Goal: Task Accomplishment & Management: Check status

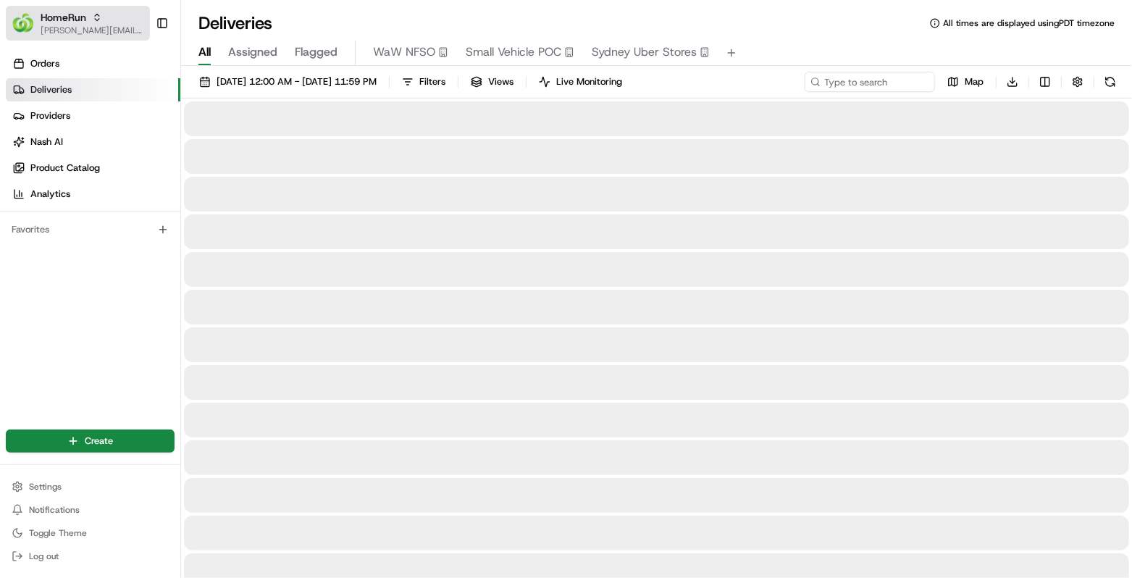
click at [102, 31] on span "[PERSON_NAME][EMAIL_ADDRESS][DOMAIN_NAME]" at bounding box center [93, 31] width 104 height 12
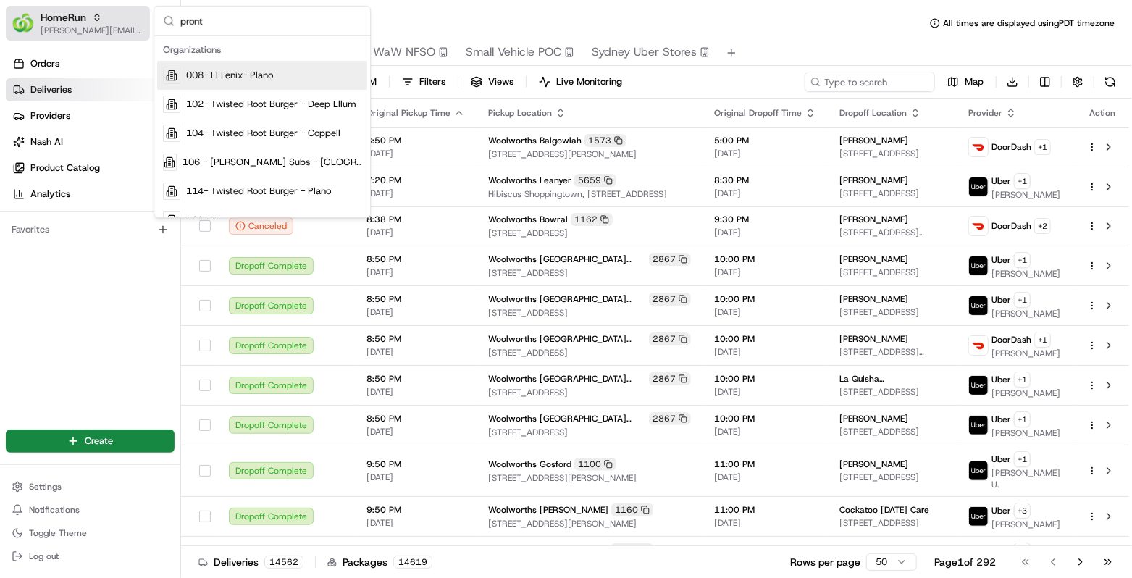
type input "pronto"
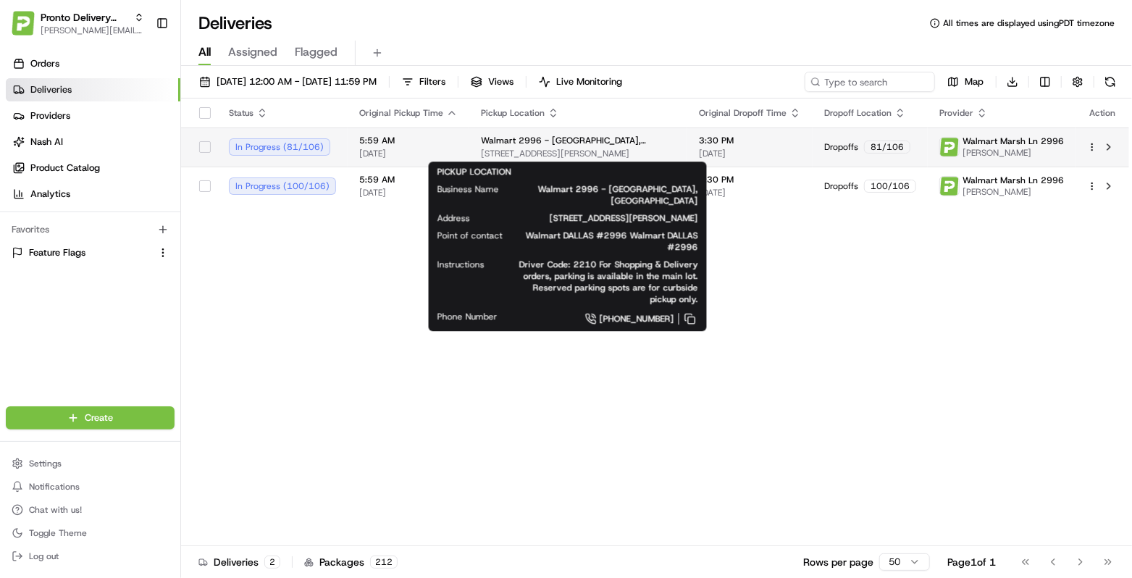
click at [545, 142] on span "Walmart 2996 - Dallas, TX" at bounding box center [578, 141] width 195 height 12
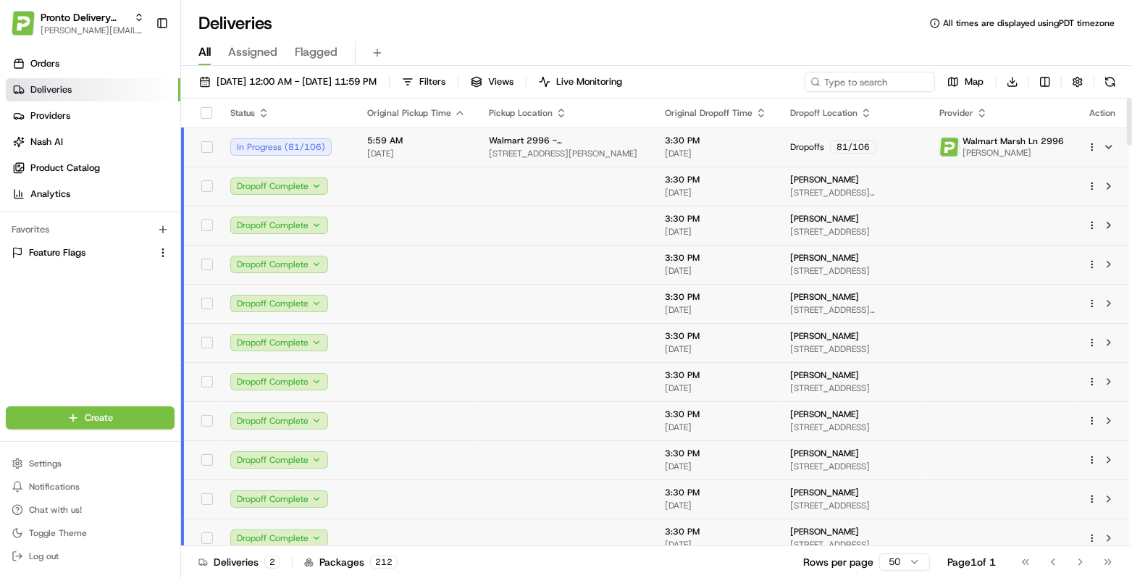
click at [443, 149] on span "[DATE]" at bounding box center [416, 154] width 99 height 12
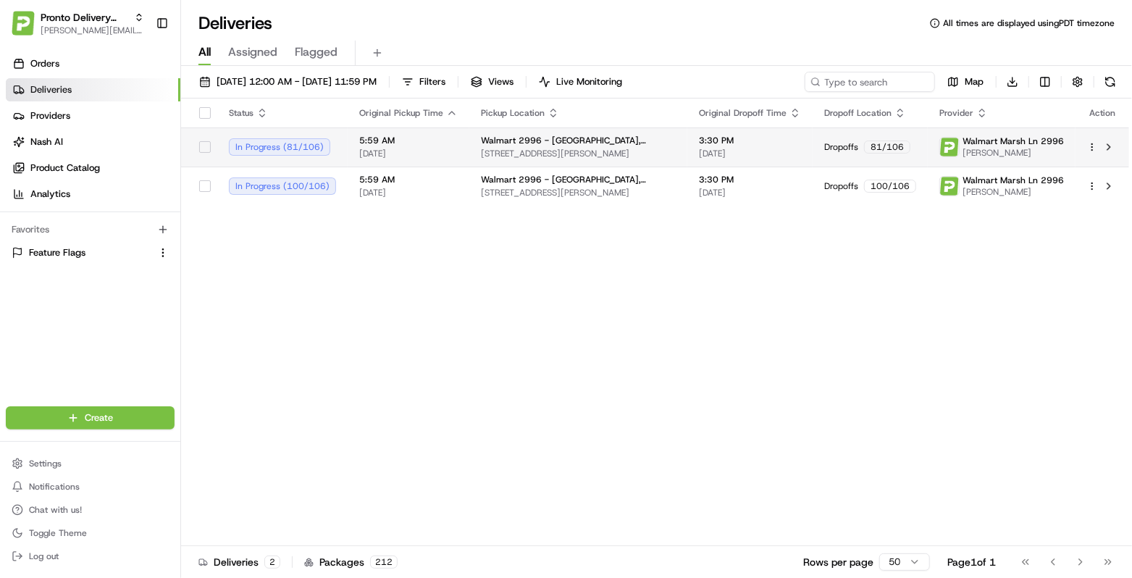
click at [458, 147] on td "5:59 AM 08/21/2025" at bounding box center [409, 146] width 122 height 39
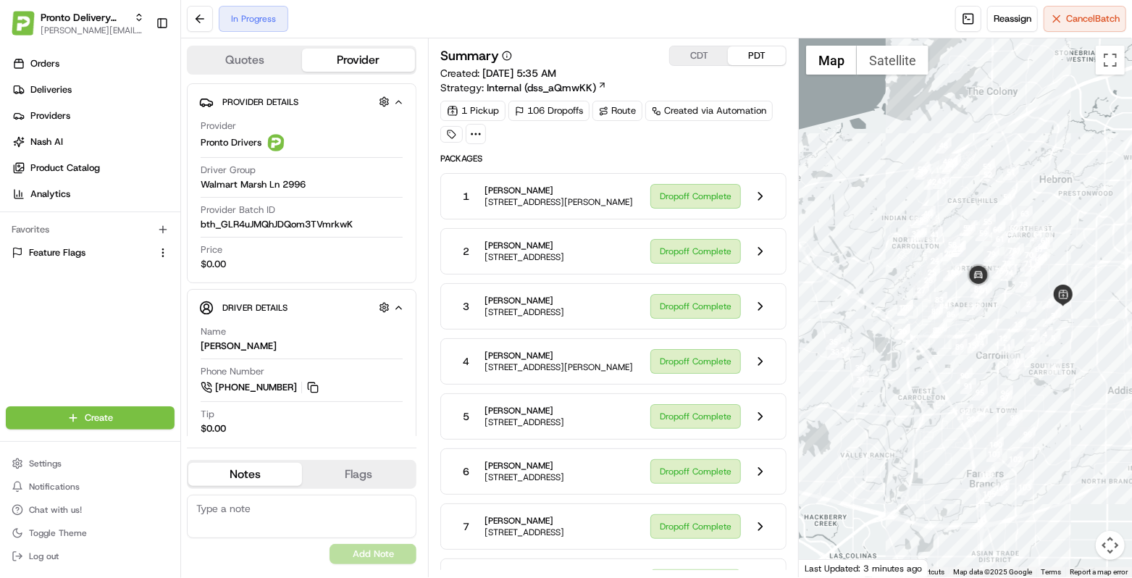
drag, startPoint x: 862, startPoint y: 199, endPoint x: 897, endPoint y: 194, distance: 35.1
click at [897, 194] on div at bounding box center [965, 307] width 333 height 539
click at [206, 20] on button at bounding box center [200, 19] width 26 height 26
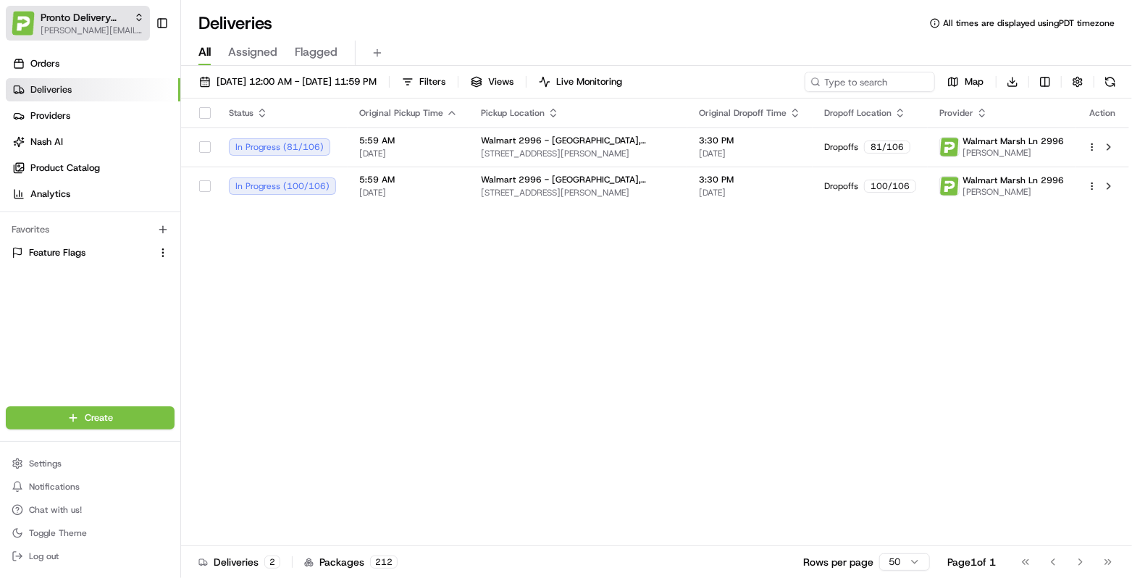
click at [122, 29] on span "[PERSON_NAME][EMAIL_ADDRESS][DOMAIN_NAME]" at bounding box center [93, 31] width 104 height 12
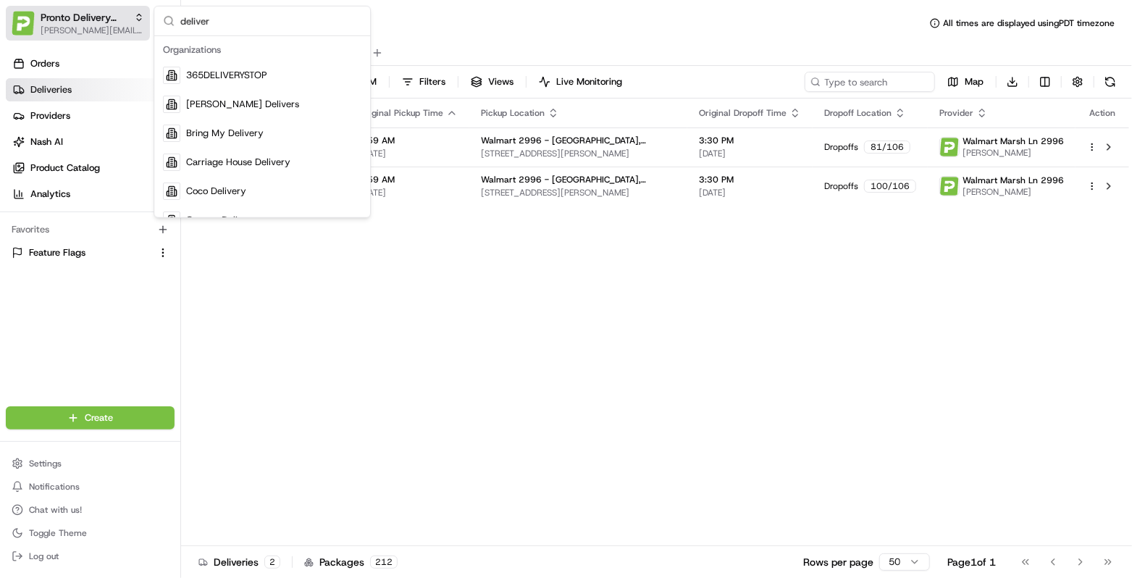
type input "delivero"
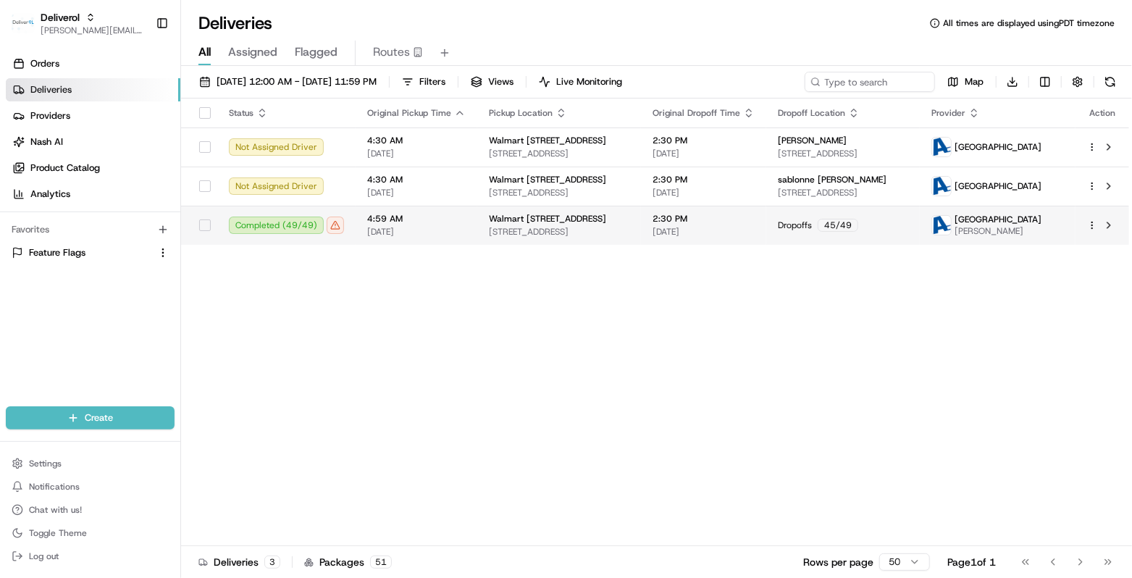
click at [481, 227] on td "Walmart 3311 - Miami Gardens, FL 19501 NW 27TH AVE, MIAMI GARDENS, FL 33056, US" at bounding box center [559, 225] width 164 height 39
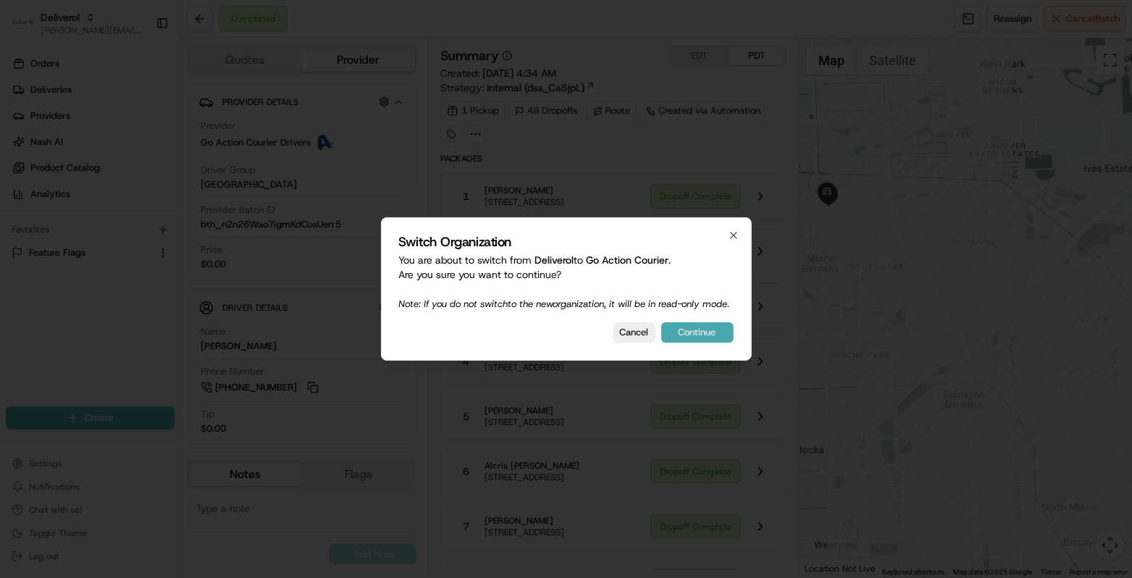
click at [698, 335] on button "Continue" at bounding box center [697, 332] width 72 height 20
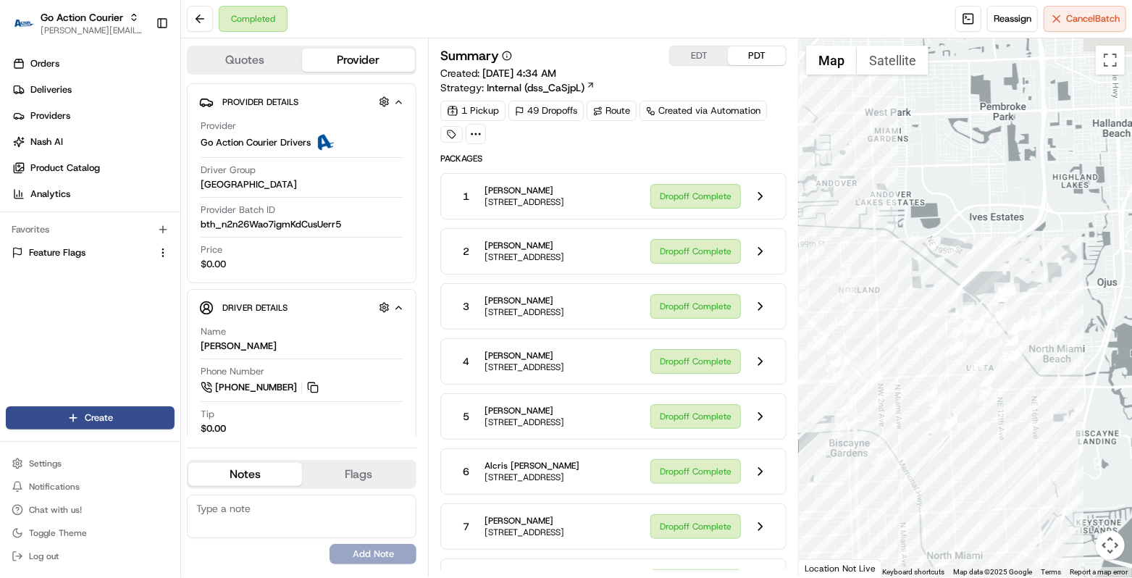
drag, startPoint x: 970, startPoint y: 445, endPoint x: 902, endPoint y: 495, distance: 84.9
click at [902, 494] on div at bounding box center [965, 307] width 333 height 539
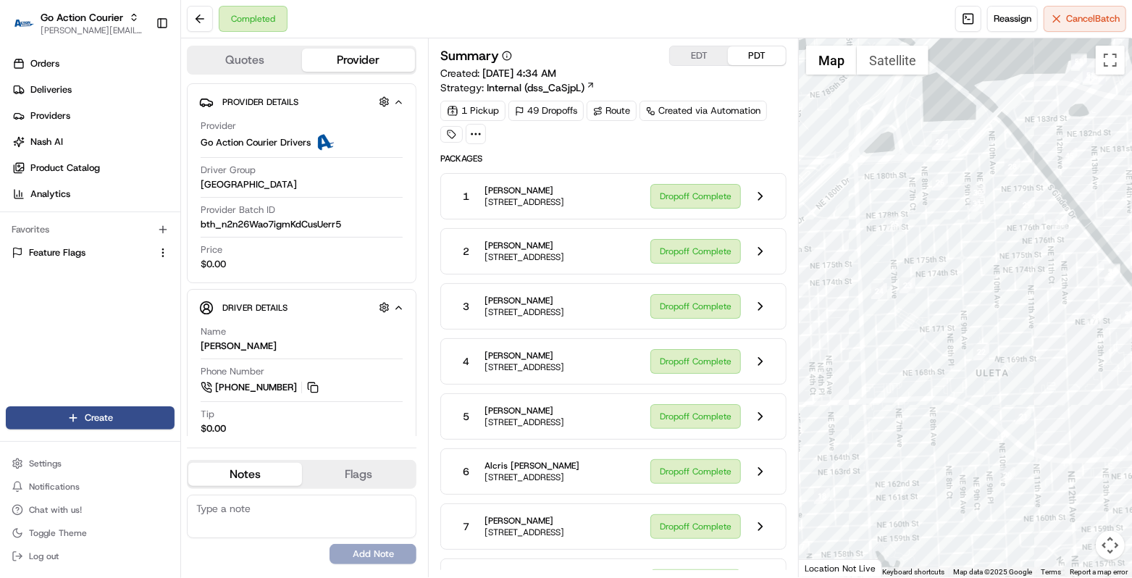
drag, startPoint x: 939, startPoint y: 198, endPoint x: 878, endPoint y: 320, distance: 136.4
click at [878, 319] on div at bounding box center [965, 307] width 333 height 539
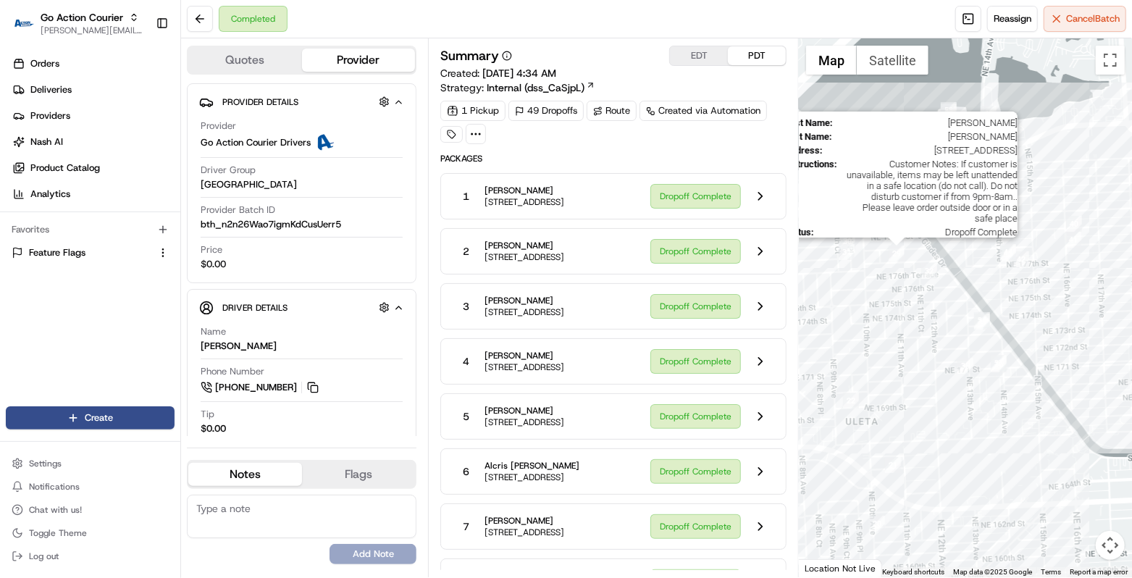
drag, startPoint x: 1001, startPoint y: 240, endPoint x: 895, endPoint y: 248, distance: 106.1
click at [895, 248] on img "29" at bounding box center [897, 254] width 16 height 16
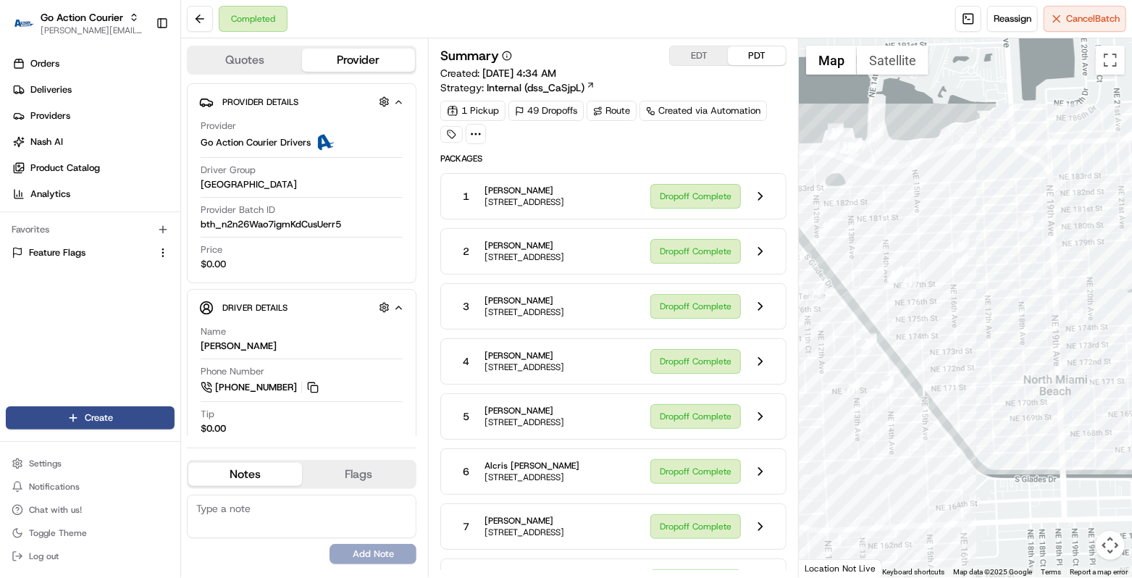
drag, startPoint x: 990, startPoint y: 391, endPoint x: 875, endPoint y: 415, distance: 117.6
click at [876, 416] on div at bounding box center [965, 307] width 333 height 539
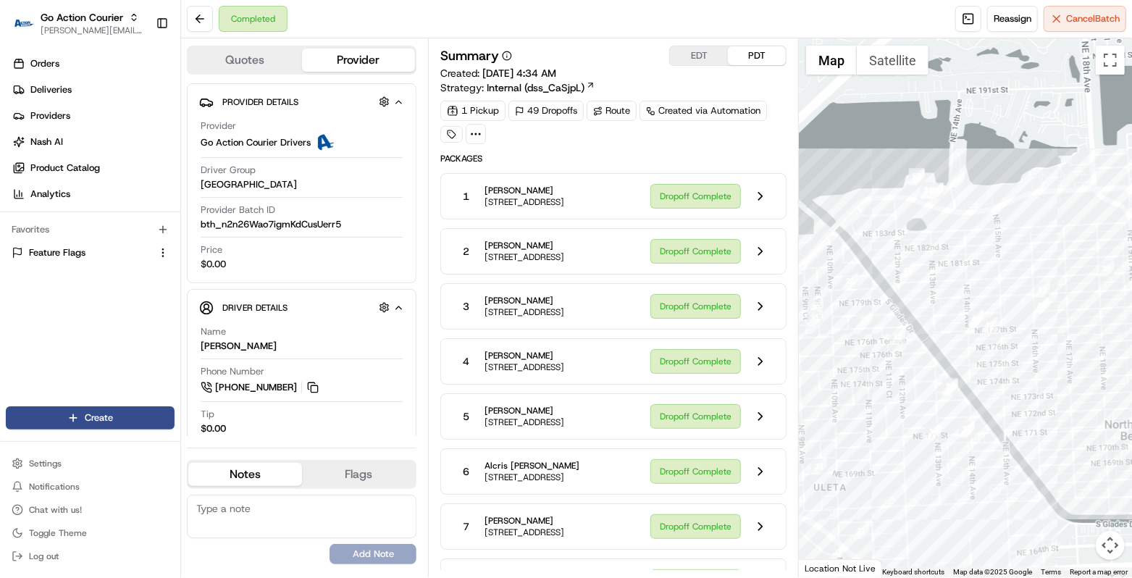
drag, startPoint x: 893, startPoint y: 254, endPoint x: 997, endPoint y: 314, distance: 119.8
click at [995, 307] on div at bounding box center [965, 307] width 333 height 539
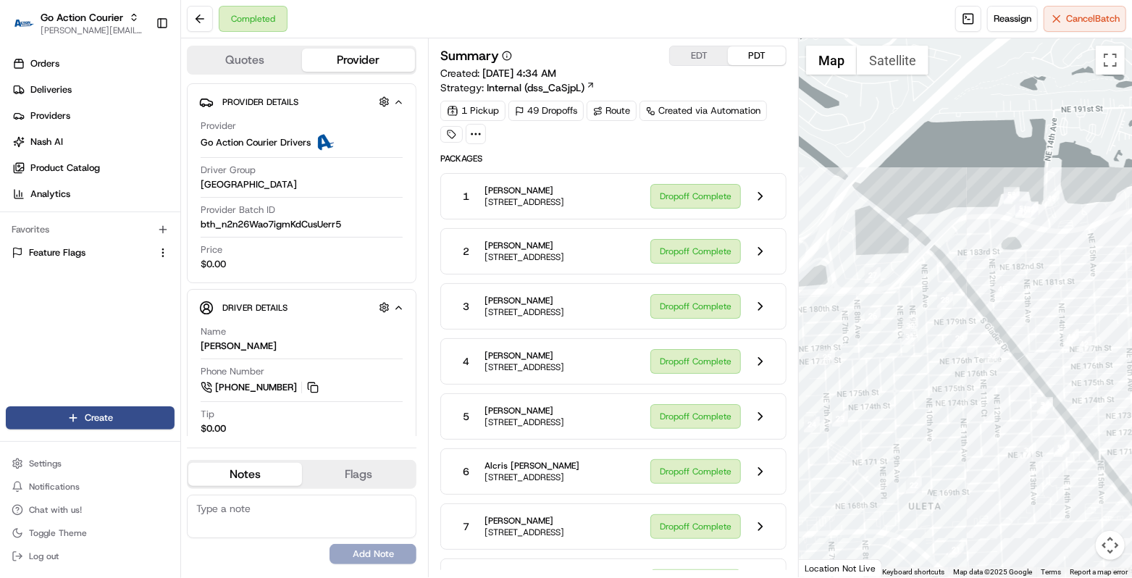
drag, startPoint x: 954, startPoint y: 243, endPoint x: 1096, endPoint y: 159, distance: 165.3
click at [1018, 159] on div "First Name : Nattaka Last Name : Phung Address : 1351 NE Miami Gardens Dr, Apt …" at bounding box center [965, 307] width 333 height 539
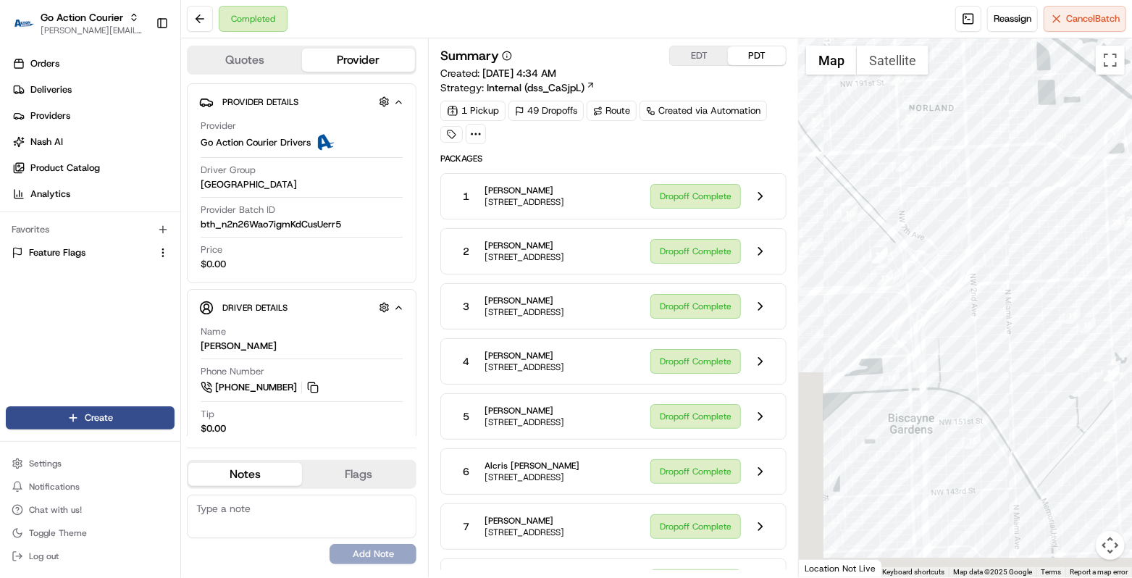
drag, startPoint x: 971, startPoint y: 293, endPoint x: 1086, endPoint y: 205, distance: 145.7
click at [1018, 205] on div at bounding box center [965, 307] width 333 height 539
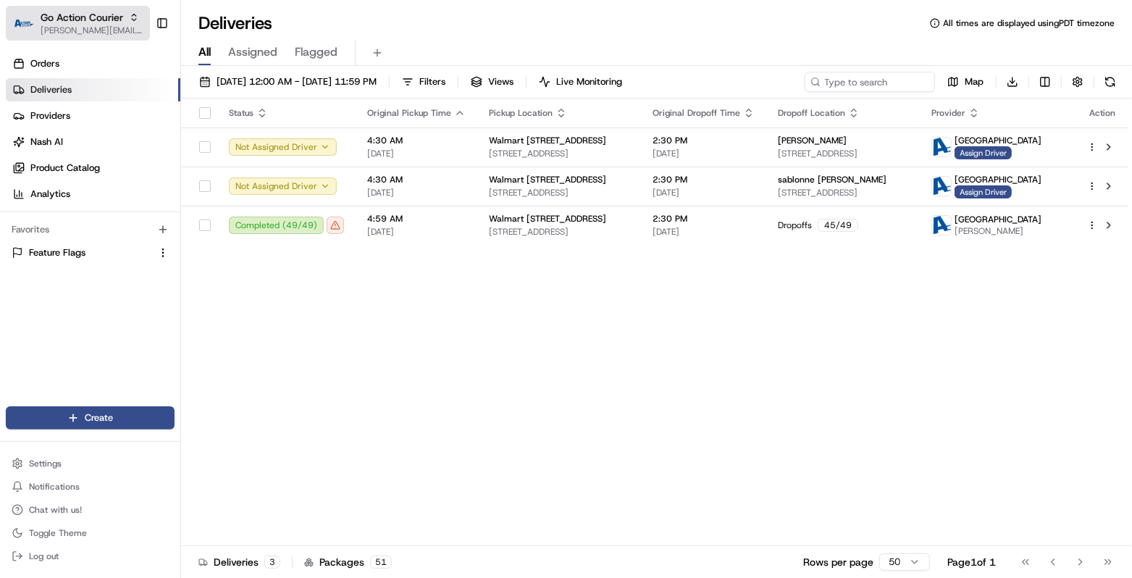
click at [71, 28] on span "[PERSON_NAME][EMAIL_ADDRESS][DOMAIN_NAME]" at bounding box center [93, 31] width 104 height 12
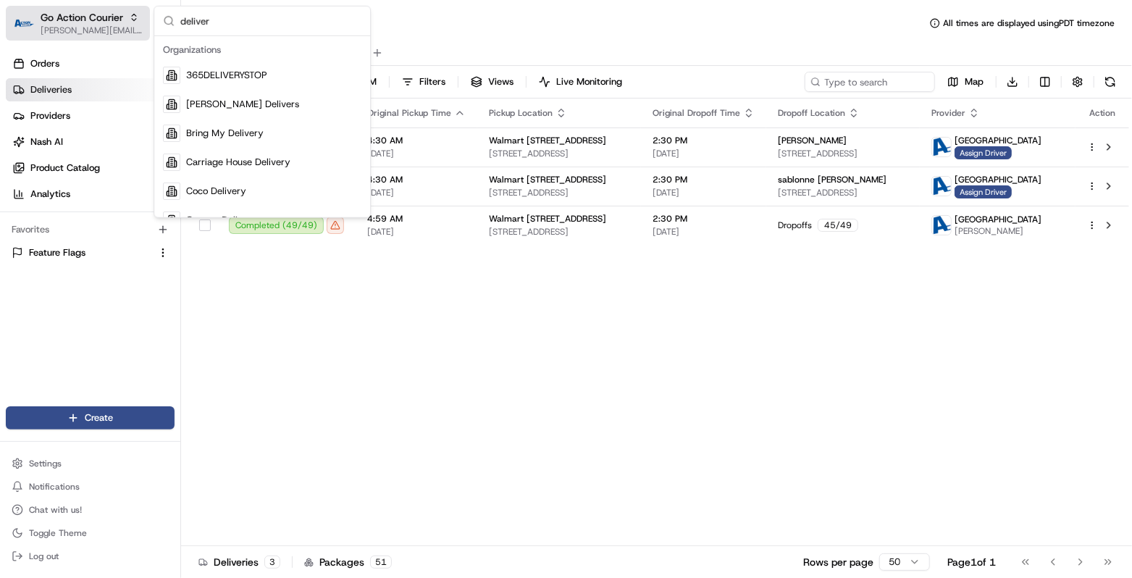
type input "delivero"
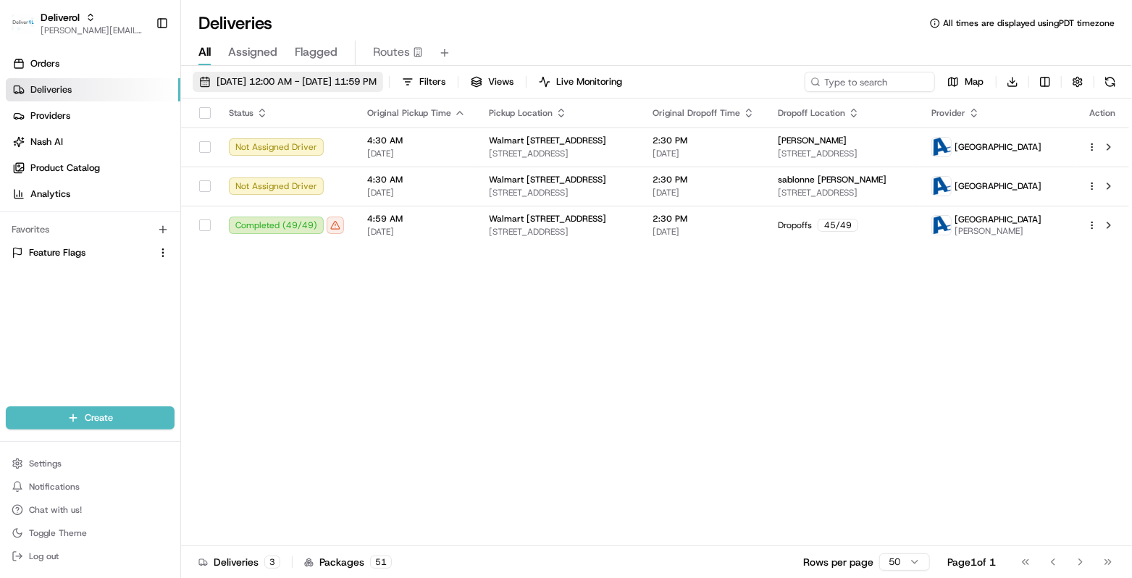
click at [303, 79] on span "08/21/2025 12:00 AM - 08/21/2025 11:59 PM" at bounding box center [297, 81] width 160 height 13
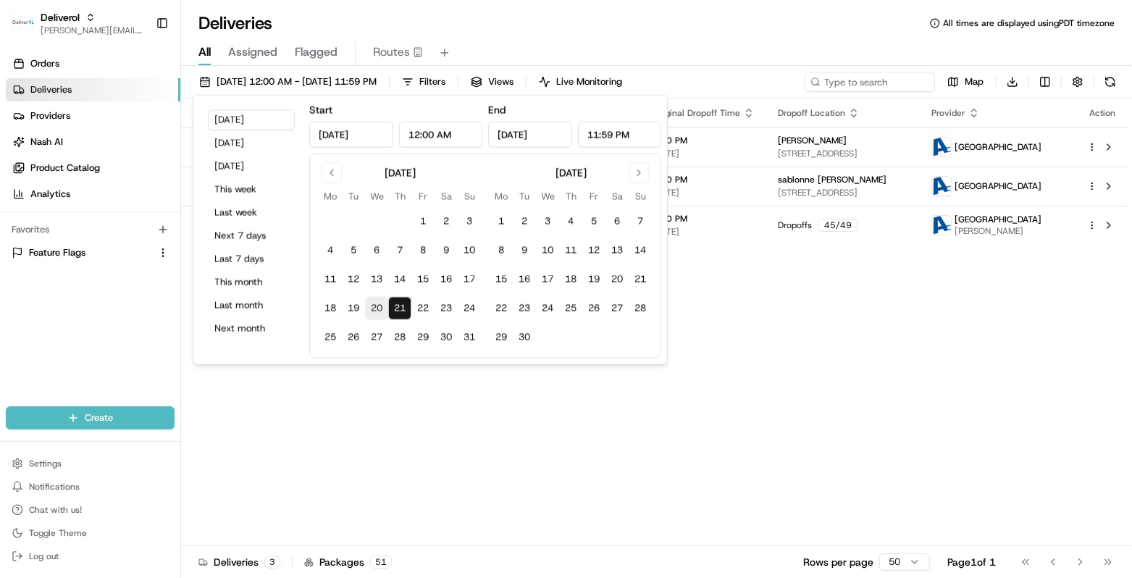
click at [375, 303] on button "20" at bounding box center [376, 308] width 23 height 23
type input "Aug 20, 2025"
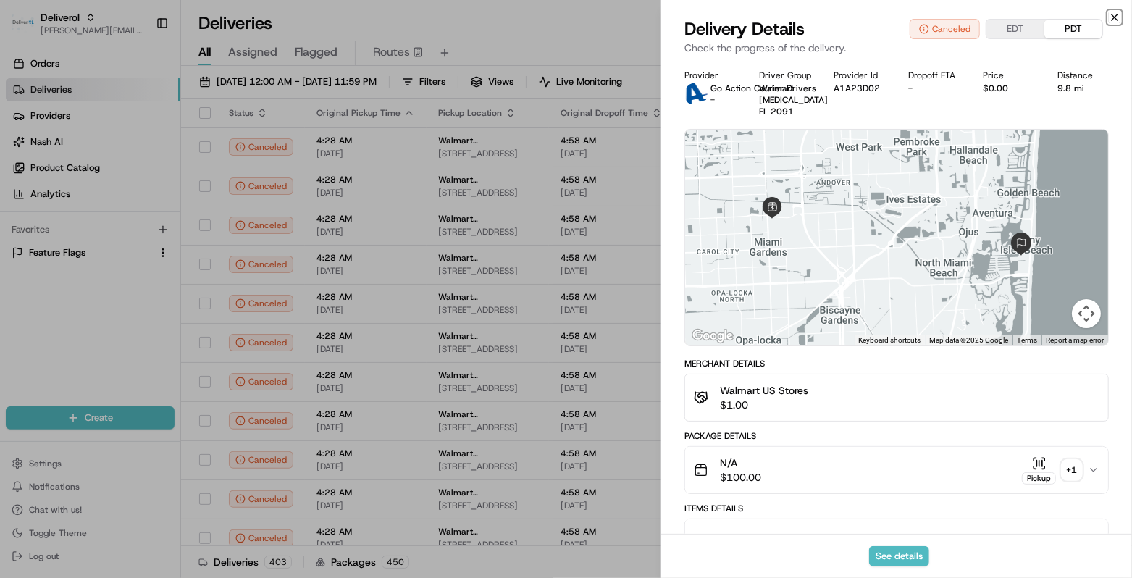
click at [1114, 18] on icon "button" at bounding box center [1115, 17] width 6 height 6
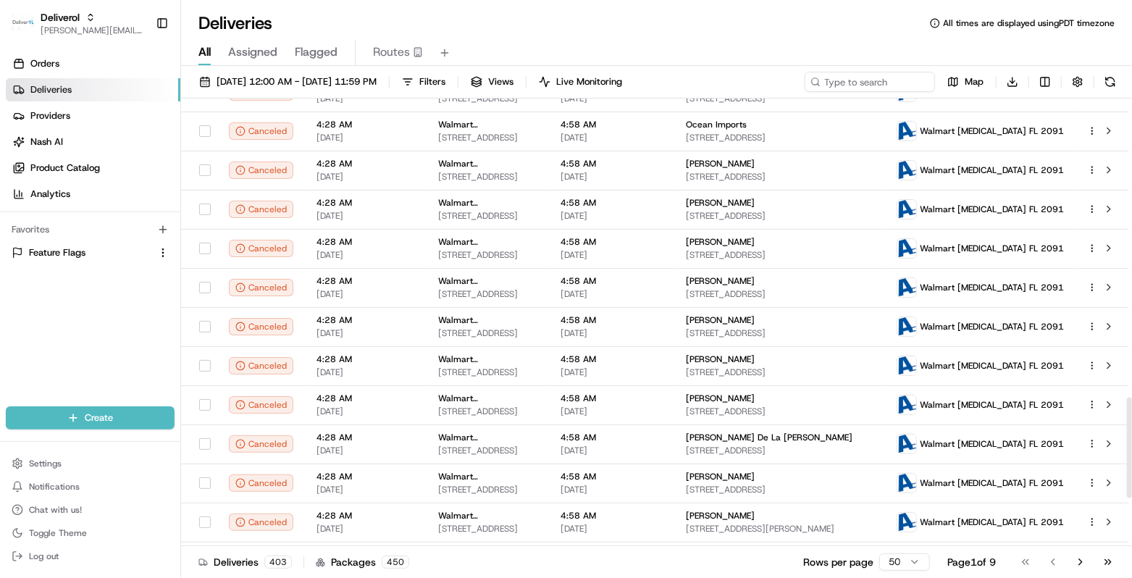
scroll to position [1536, 0]
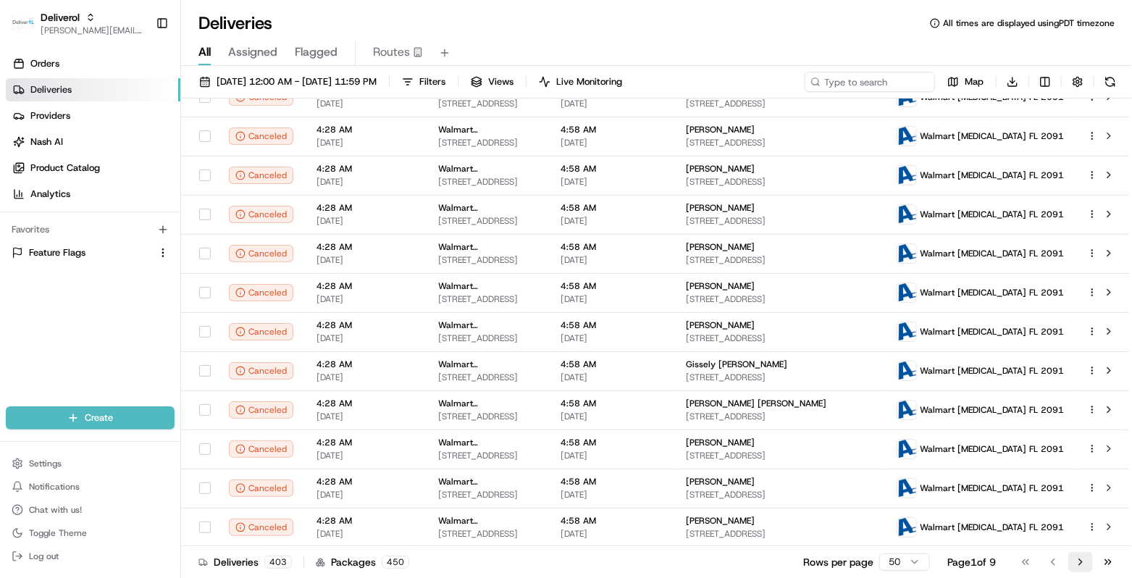
click at [1086, 561] on button "Go to next page" at bounding box center [1080, 562] width 25 height 20
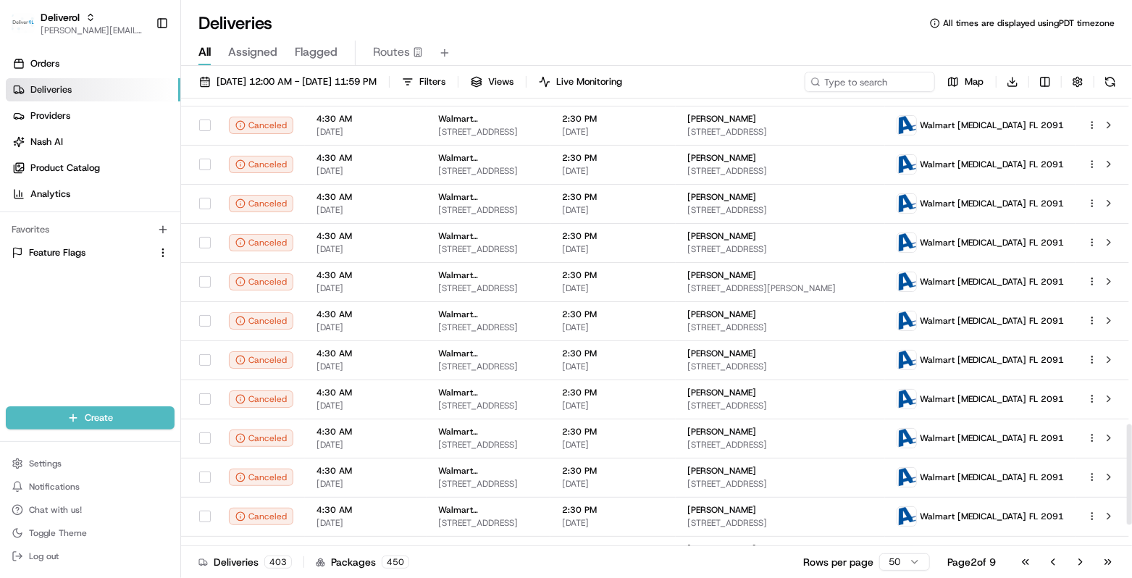
scroll to position [1536, 0]
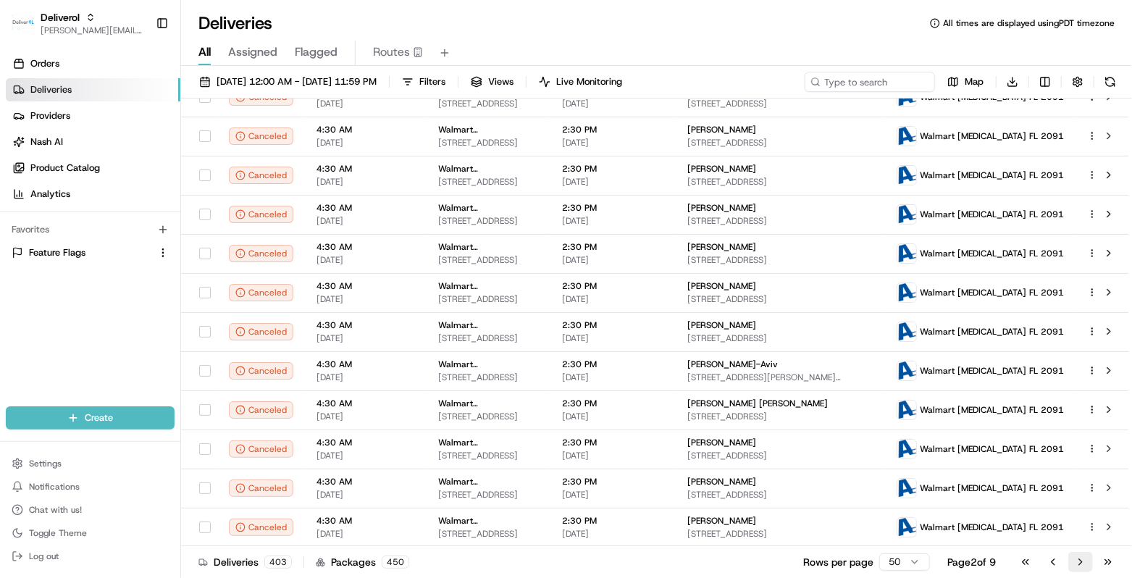
click at [1082, 561] on button "Go to next page" at bounding box center [1080, 562] width 25 height 20
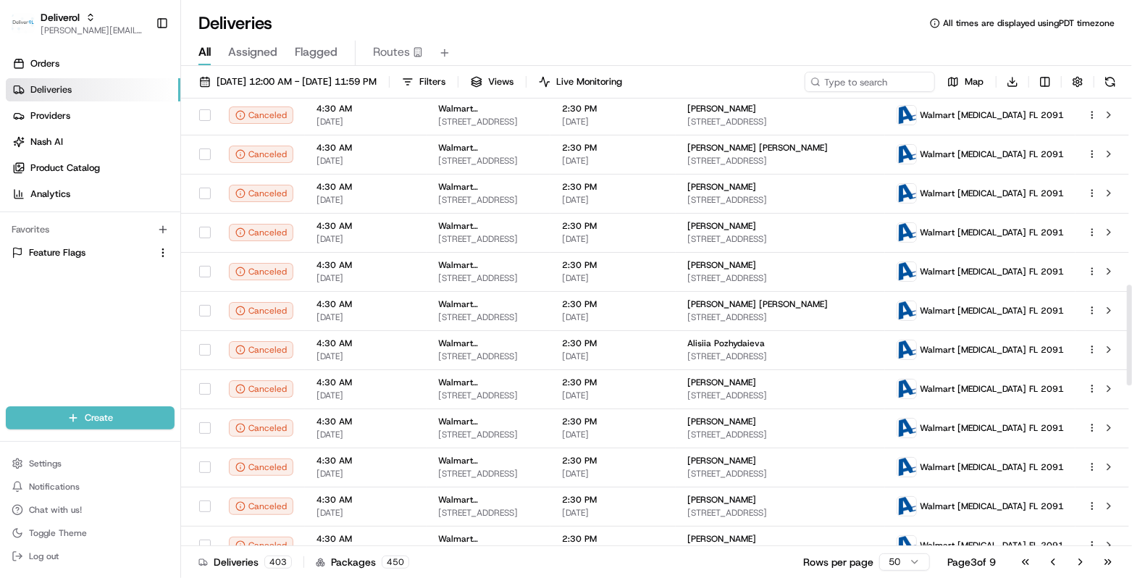
scroll to position [1536, 0]
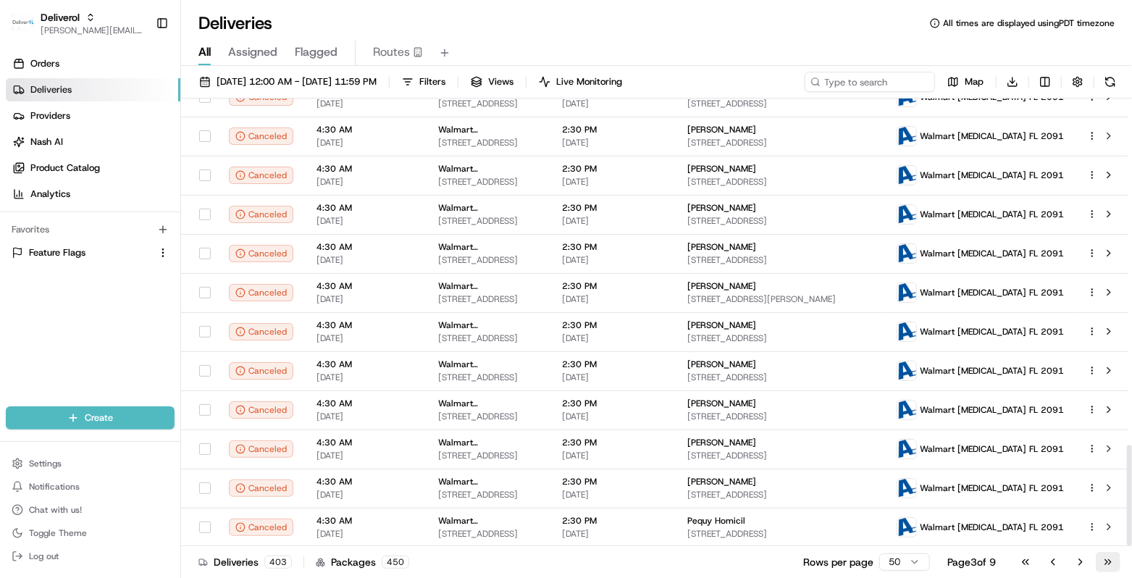
click at [1106, 562] on button "Go to last page" at bounding box center [1108, 562] width 25 height 20
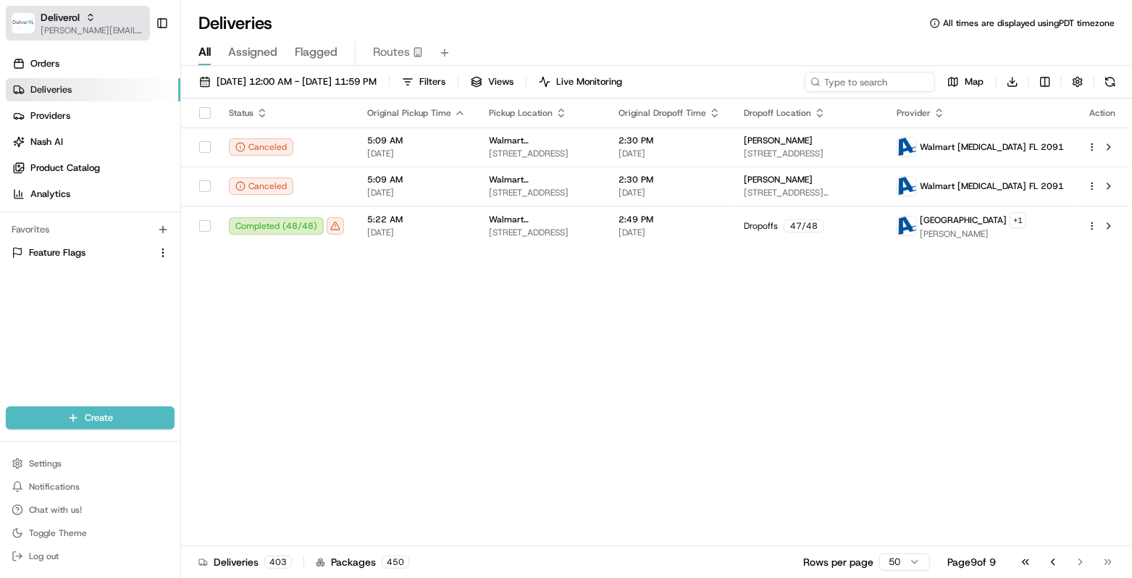
click at [93, 23] on div "Deliverol" at bounding box center [93, 17] width 104 height 14
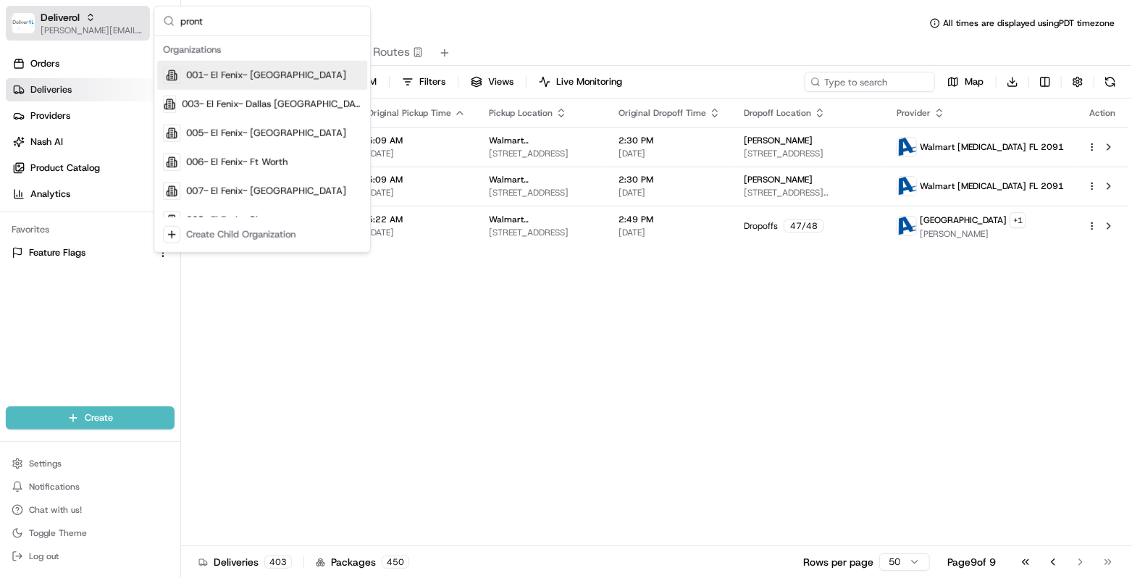
type input "pronto"
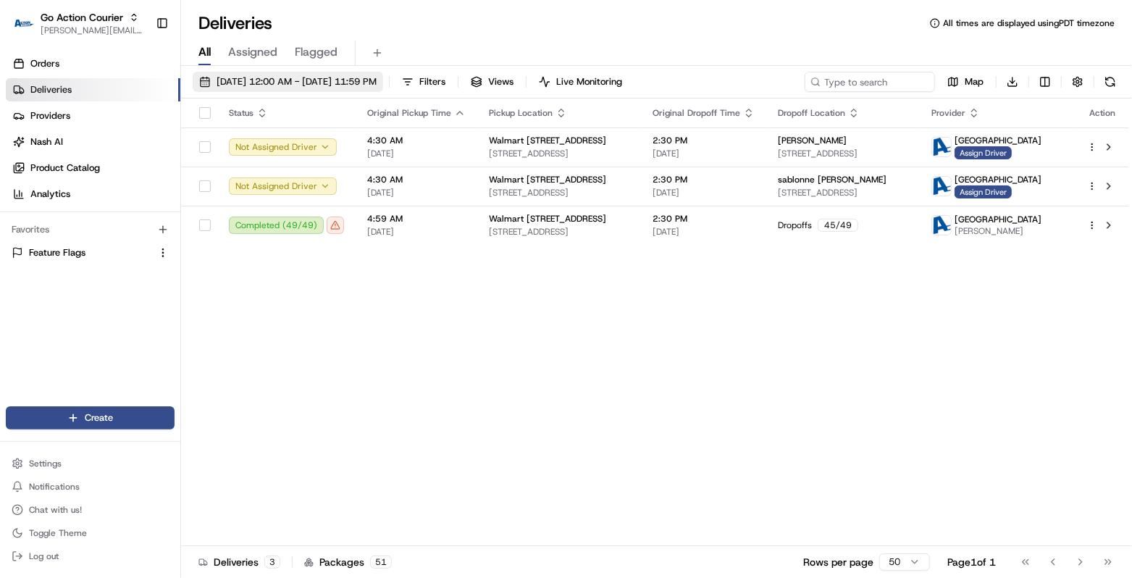
click at [369, 76] on span "[DATE] 12:00 AM - [DATE] 11:59 PM" at bounding box center [297, 81] width 160 height 13
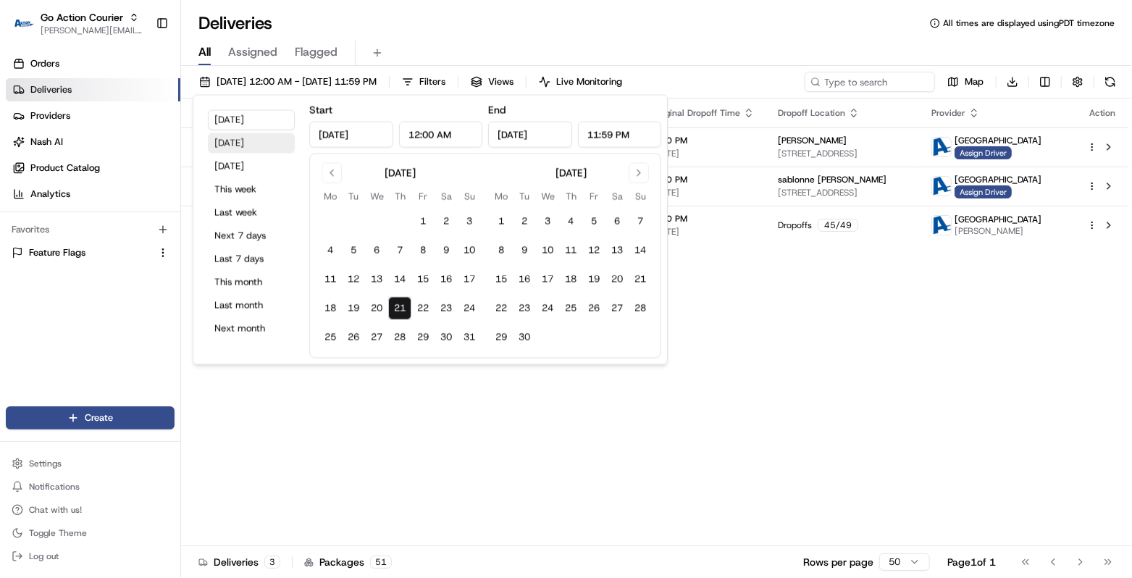
click at [261, 151] on button "[DATE]" at bounding box center [251, 143] width 87 height 20
type input "[DATE]"
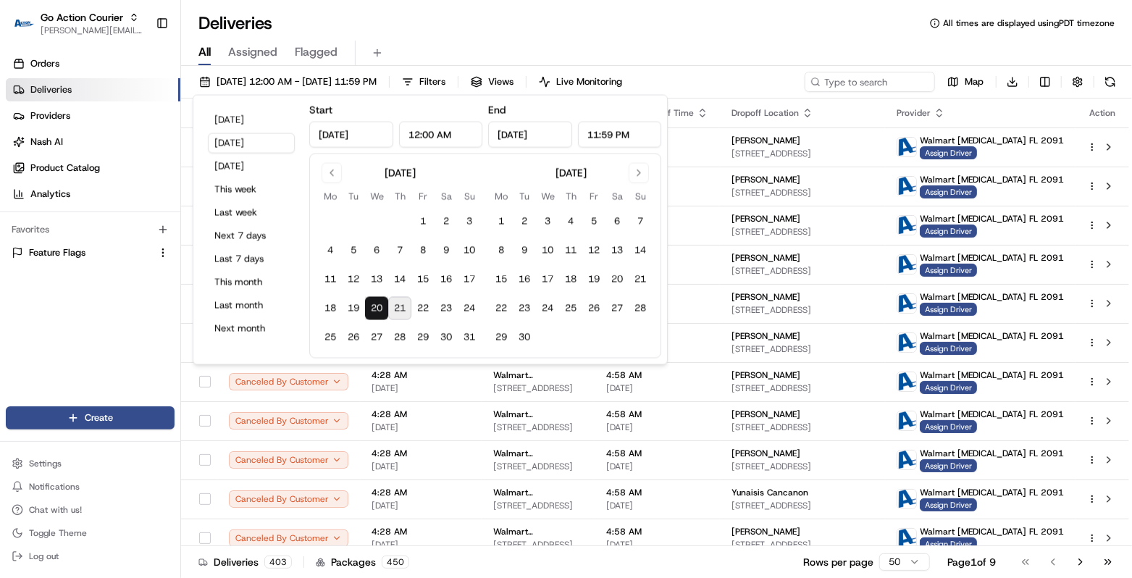
click at [720, 39] on div "All Assigned Flagged" at bounding box center [656, 50] width 951 height 31
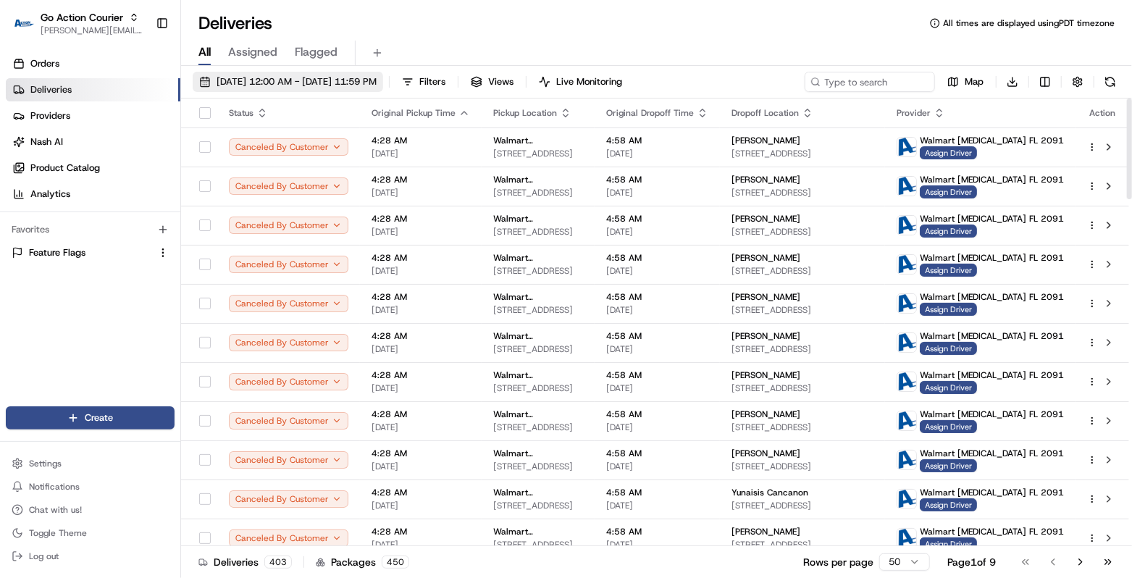
click at [269, 79] on span "[DATE] 12:00 AM - [DATE] 11:59 PM" at bounding box center [297, 81] width 160 height 13
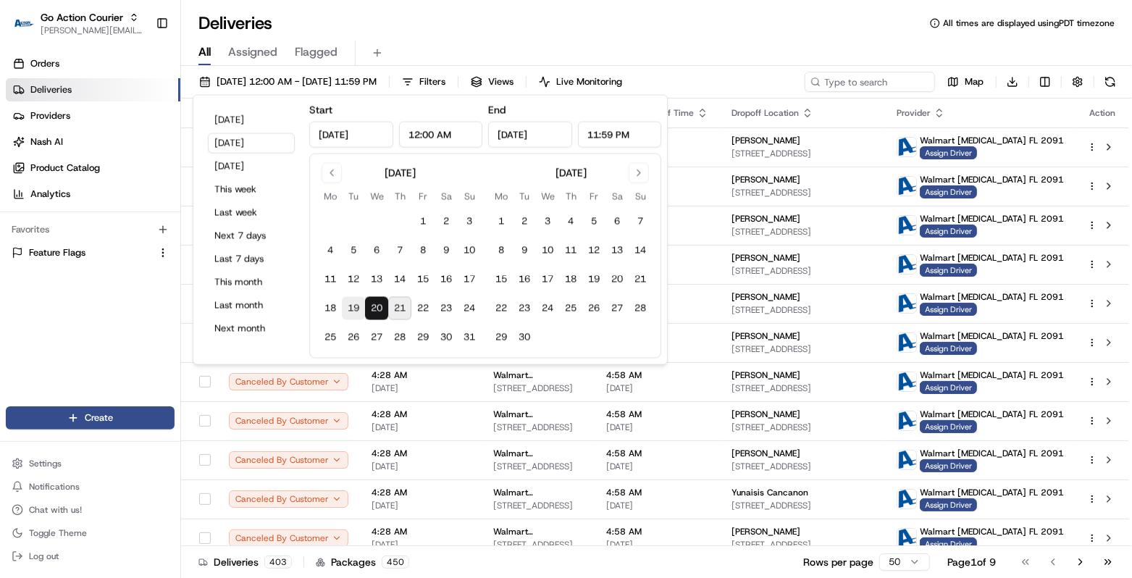
click at [356, 304] on button "19" at bounding box center [353, 308] width 23 height 23
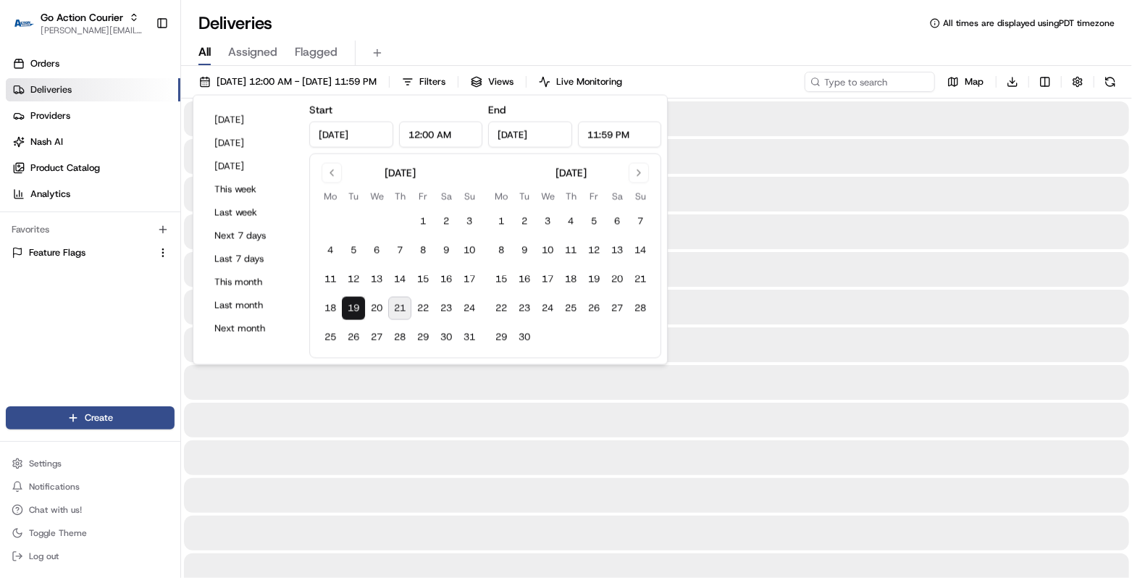
type input "[DATE]"
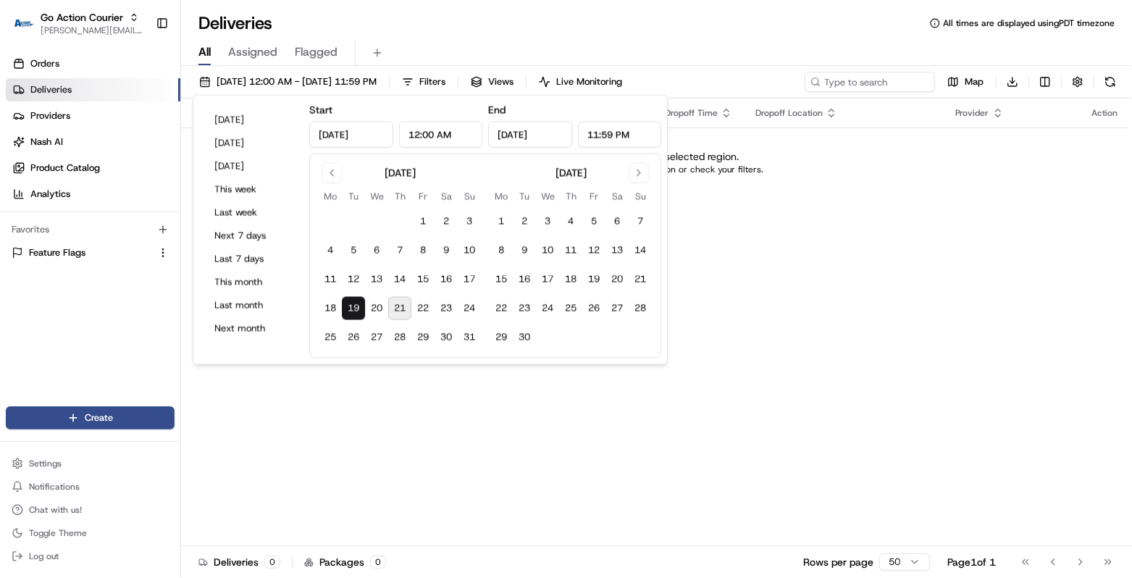
click at [527, 28] on div "Deliveries All times are displayed using PDT timezone" at bounding box center [656, 23] width 951 height 23
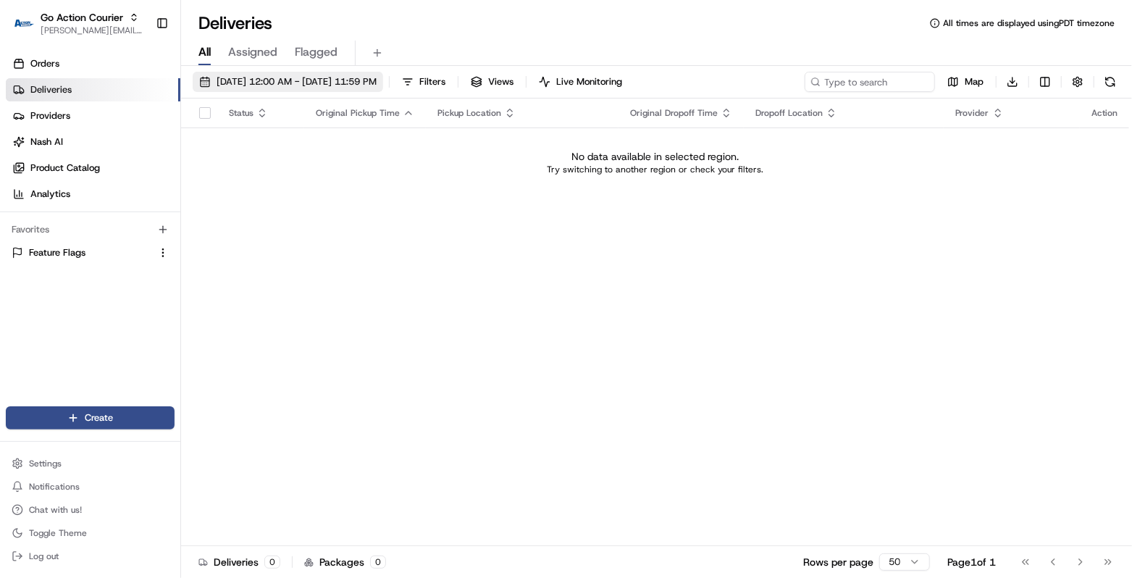
click at [302, 78] on span "08/19/2025 12:00 AM - 08/19/2025 11:59 PM" at bounding box center [297, 81] width 160 height 13
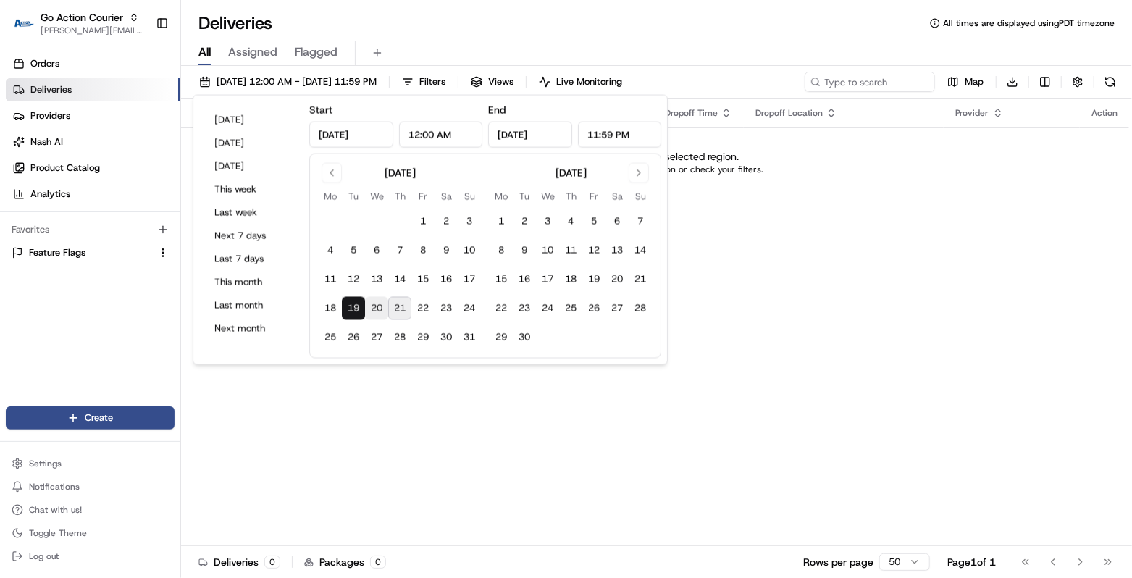
click at [375, 306] on button "20" at bounding box center [376, 308] width 23 height 23
type input "Aug 20, 2025"
